Goal: Task Accomplishment & Management: Manage account settings

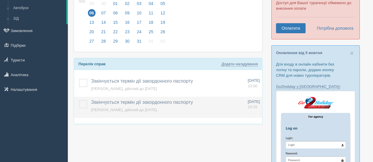
scroll to position [78, 0]
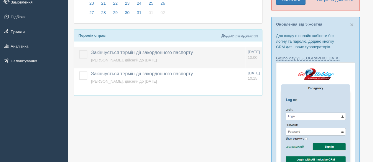
drag, startPoint x: 84, startPoint y: 52, endPoint x: 82, endPoint y: 62, distance: 10.5
click at [79, 50] on label at bounding box center [79, 50] width 0 height 0
click at [0, 0] on input "checkbox" at bounding box center [0, 0] width 0 height 0
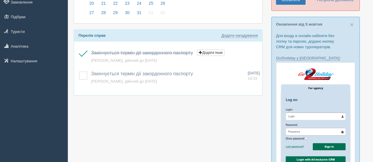
drag, startPoint x: 82, startPoint y: 71, endPoint x: 72, endPoint y: 53, distance: 21.0
click at [79, 72] on label at bounding box center [79, 72] width 0 height 0
click at [0, 0] on input "checkbox" at bounding box center [0, 0] width 0 height 0
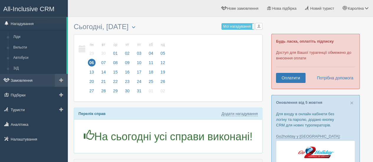
click at [18, 77] on link "Замовлення" at bounding box center [34, 80] width 68 height 13
